Goal: Transaction & Acquisition: Purchase product/service

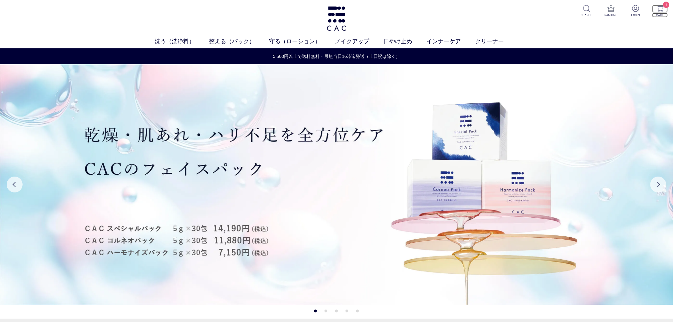
click at [661, 14] on p "CART" at bounding box center [661, 15] width 16 height 5
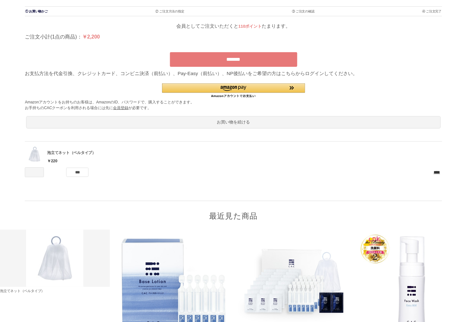
click at [384, 66] on div "*******" at bounding box center [233, 59] width 417 height 15
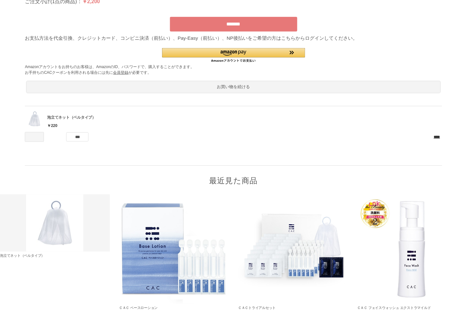
scroll to position [72, 0]
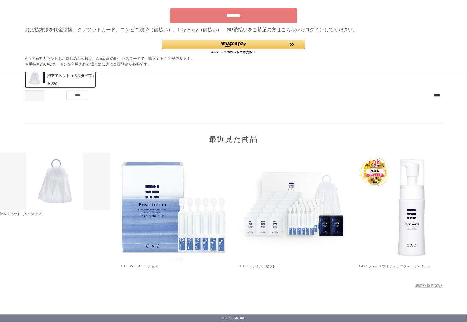
click at [39, 80] on img at bounding box center [34, 77] width 19 height 19
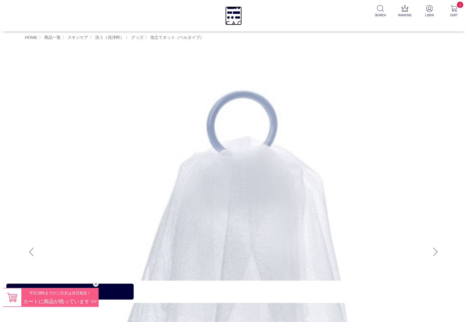
click at [236, 14] on img at bounding box center [233, 15] width 17 height 19
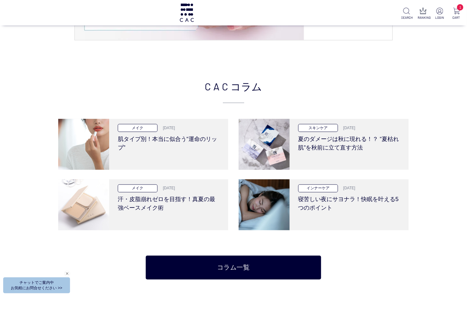
scroll to position [1697, 0]
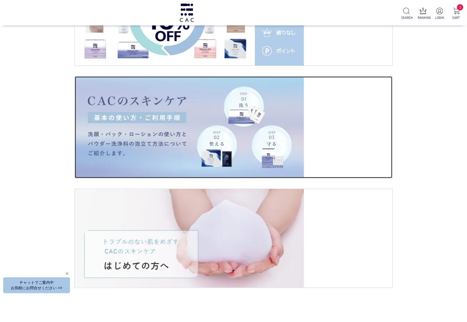
click at [190, 120] on img at bounding box center [189, 127] width 229 height 102
